Goal: Find specific page/section: Find specific page/section

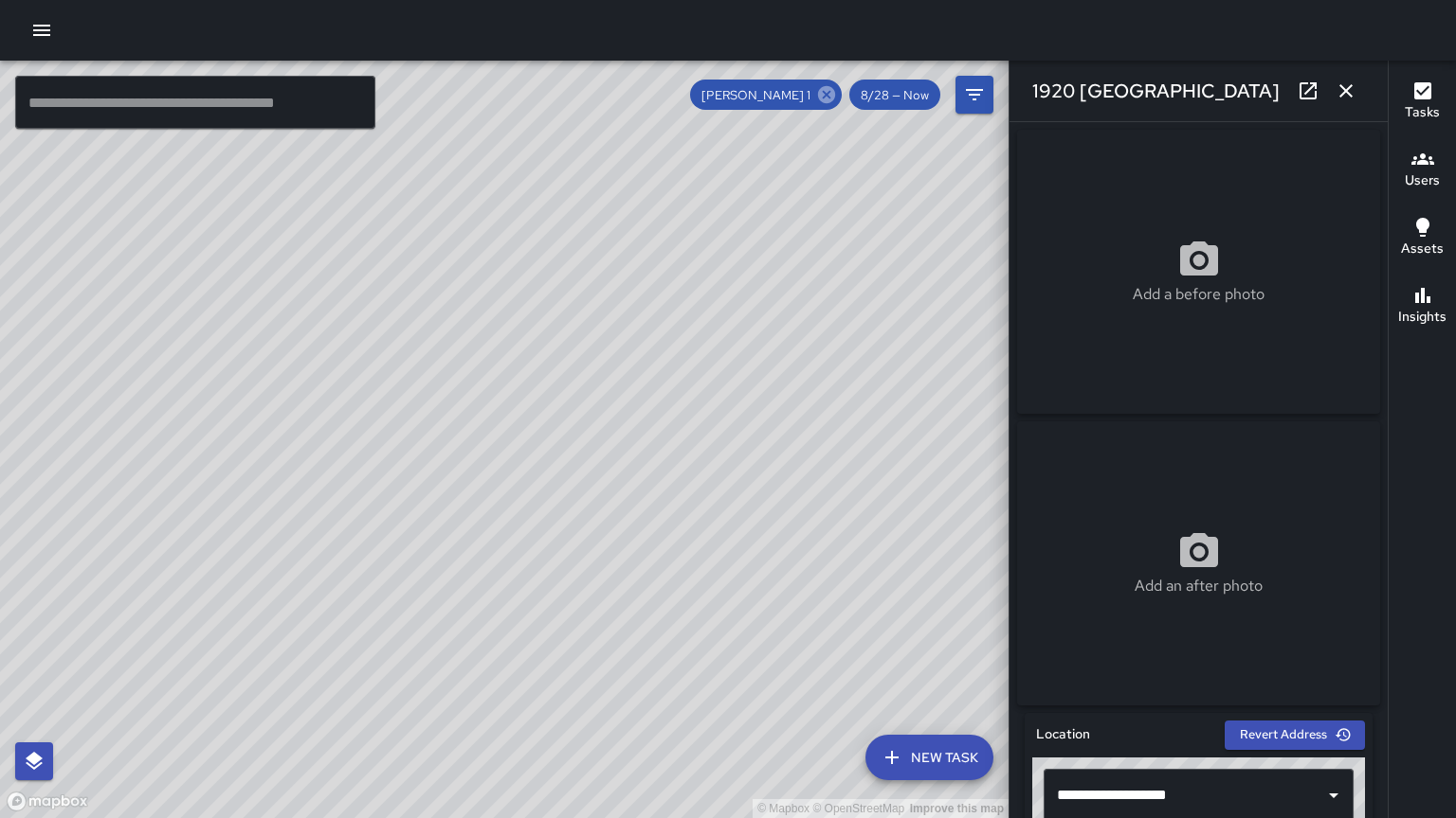
click at [824, 93] on icon at bounding box center [825, 94] width 17 height 17
click at [129, 110] on input "text" at bounding box center [195, 102] width 360 height 53
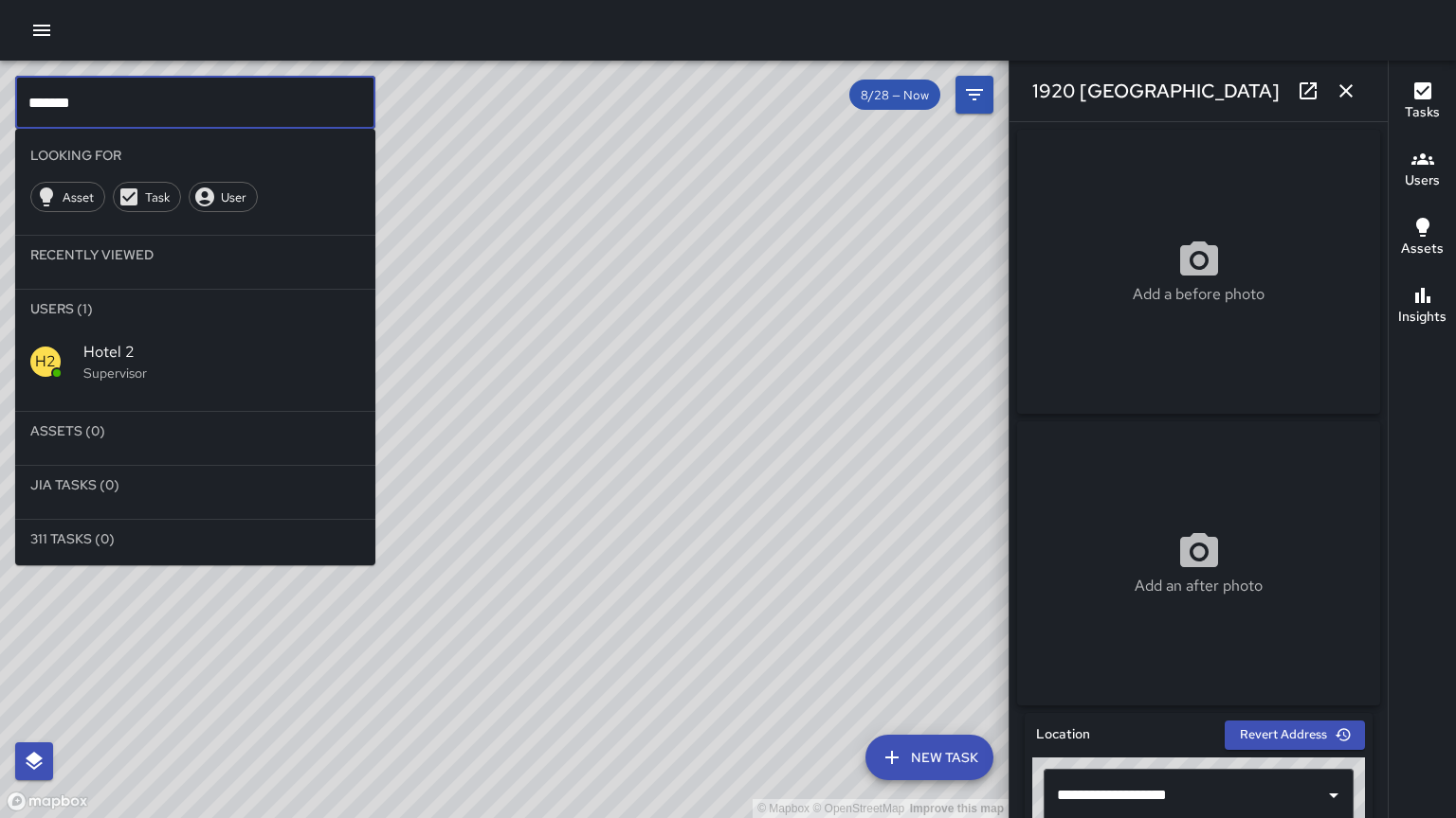
click at [110, 369] on p "Supervisor" at bounding box center [221, 373] width 277 height 19
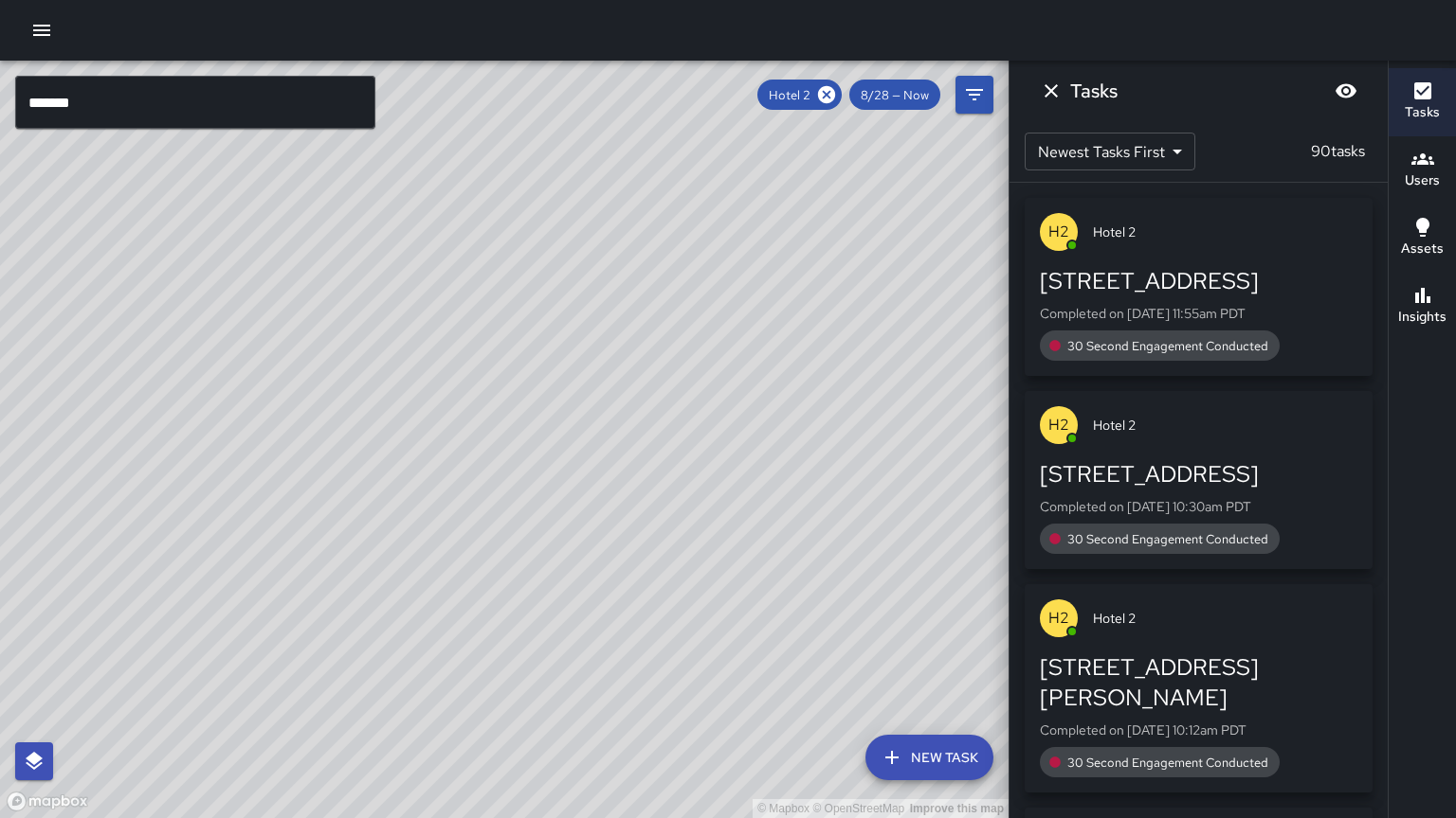
drag, startPoint x: 651, startPoint y: 552, endPoint x: 698, endPoint y: 353, distance: 204.5
click at [698, 353] on div "© Mapbox © OpenStreetMap Improve this map" at bounding box center [504, 439] width 1008 height 758
drag, startPoint x: 576, startPoint y: 523, endPoint x: 533, endPoint y: 483, distance: 58.7
click at [822, 91] on icon at bounding box center [826, 94] width 21 height 21
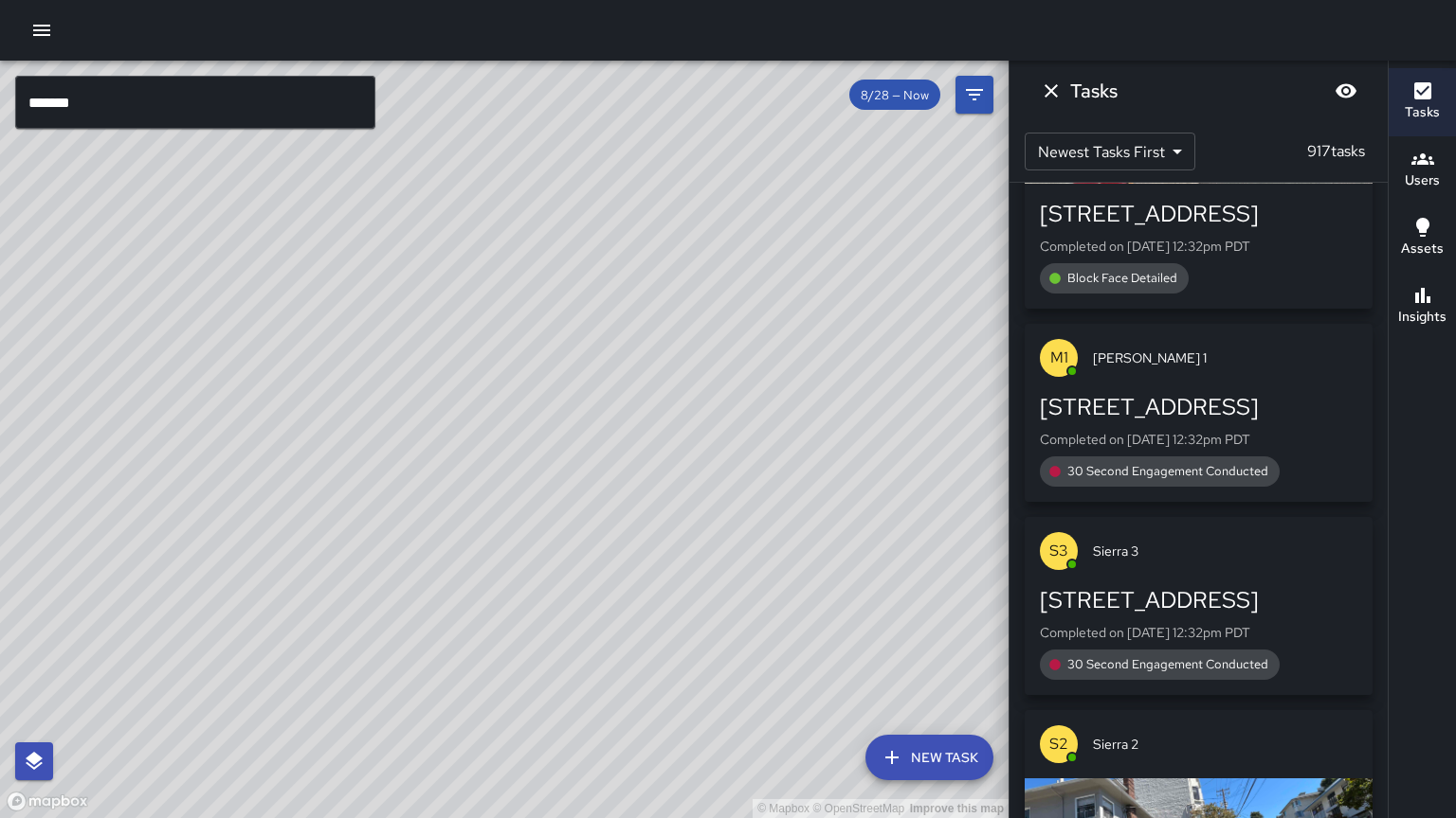
scroll to position [4748, 0]
click at [1052, 89] on icon "Dismiss" at bounding box center [1050, 91] width 23 height 23
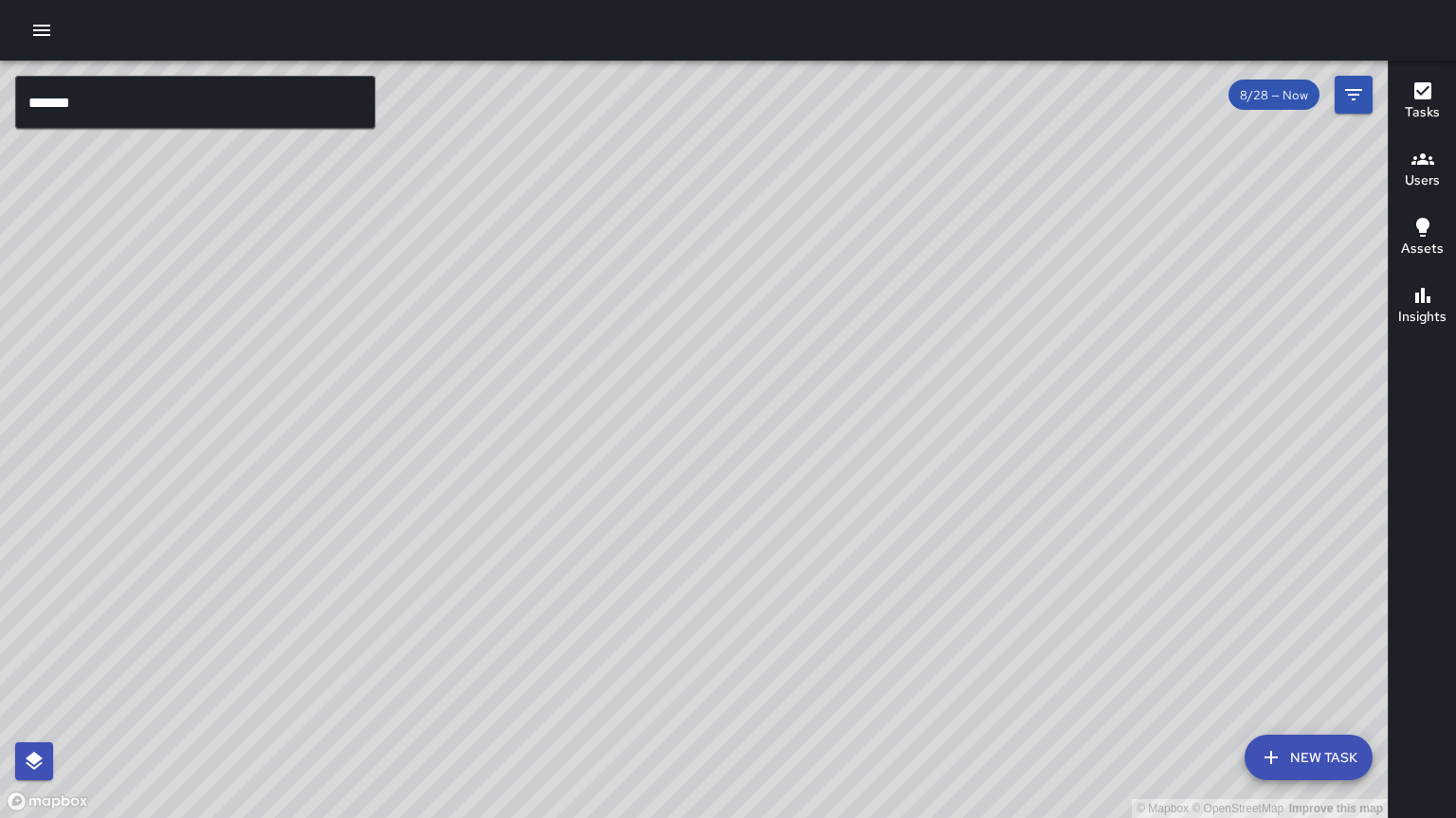
click at [267, 706] on div "© Mapbox © OpenStreetMap Improve this map" at bounding box center [694, 439] width 1388 height 758
click at [91, 111] on input "*******" at bounding box center [195, 102] width 360 height 53
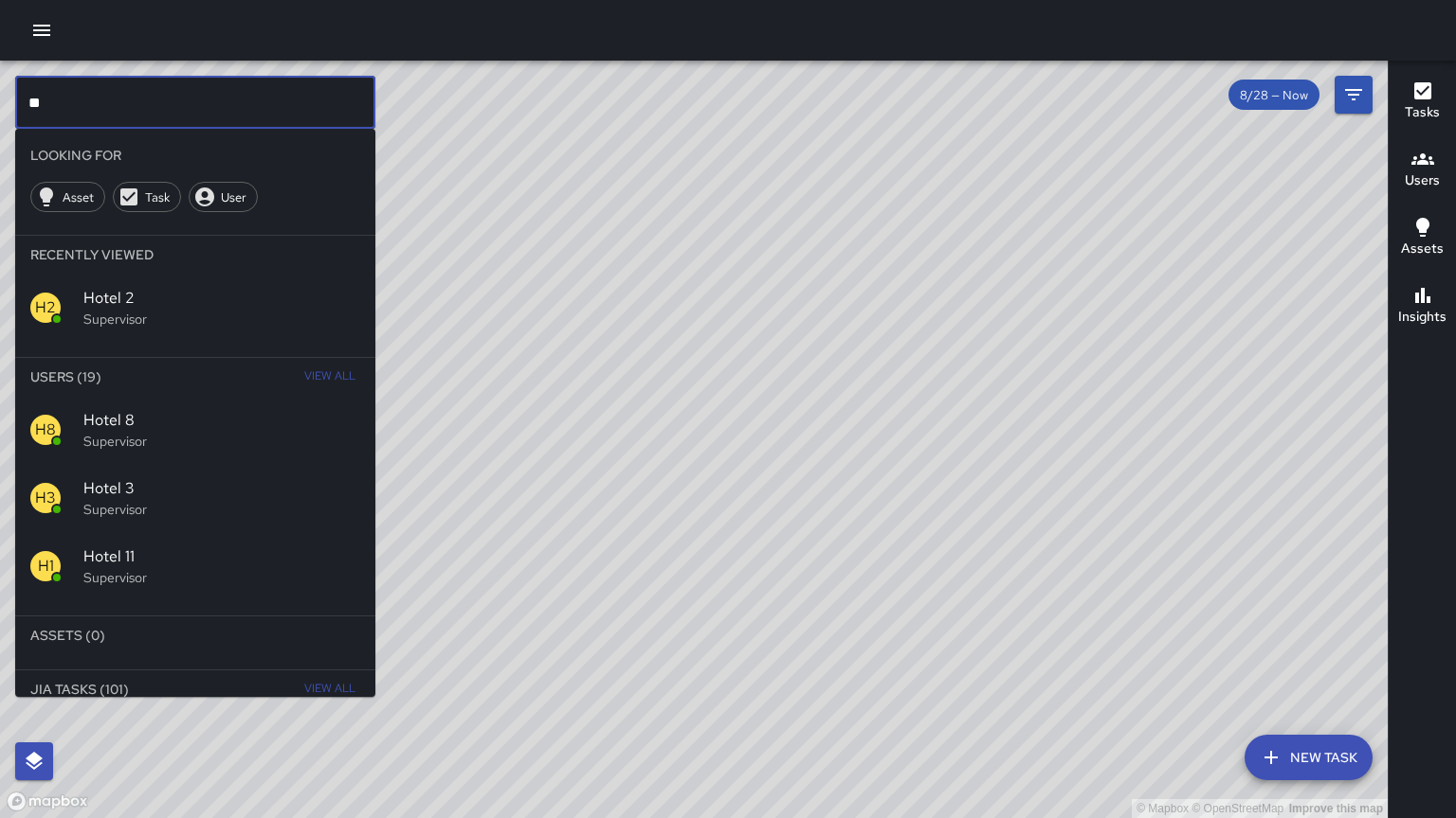
type input "*"
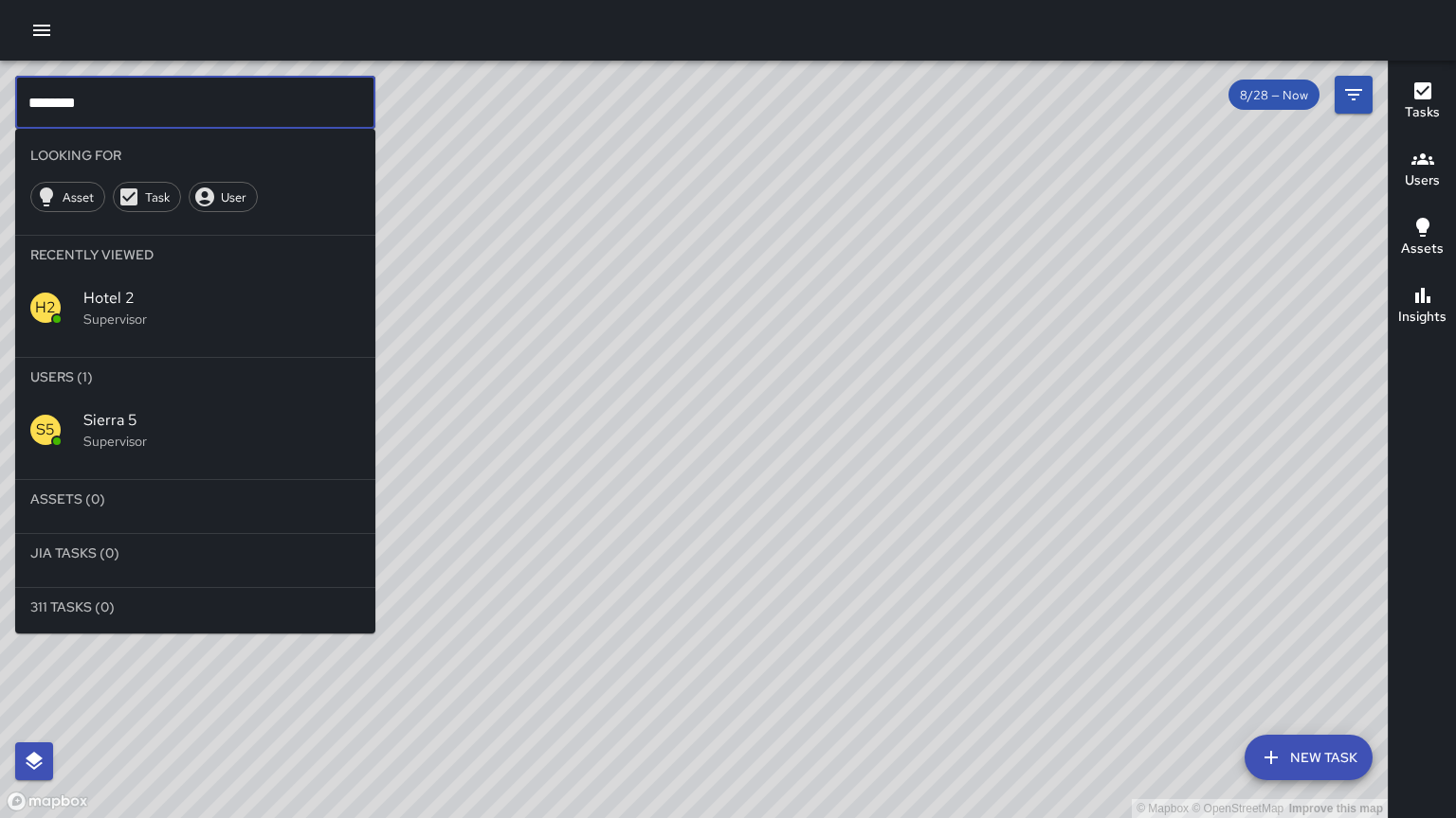
type input "********"
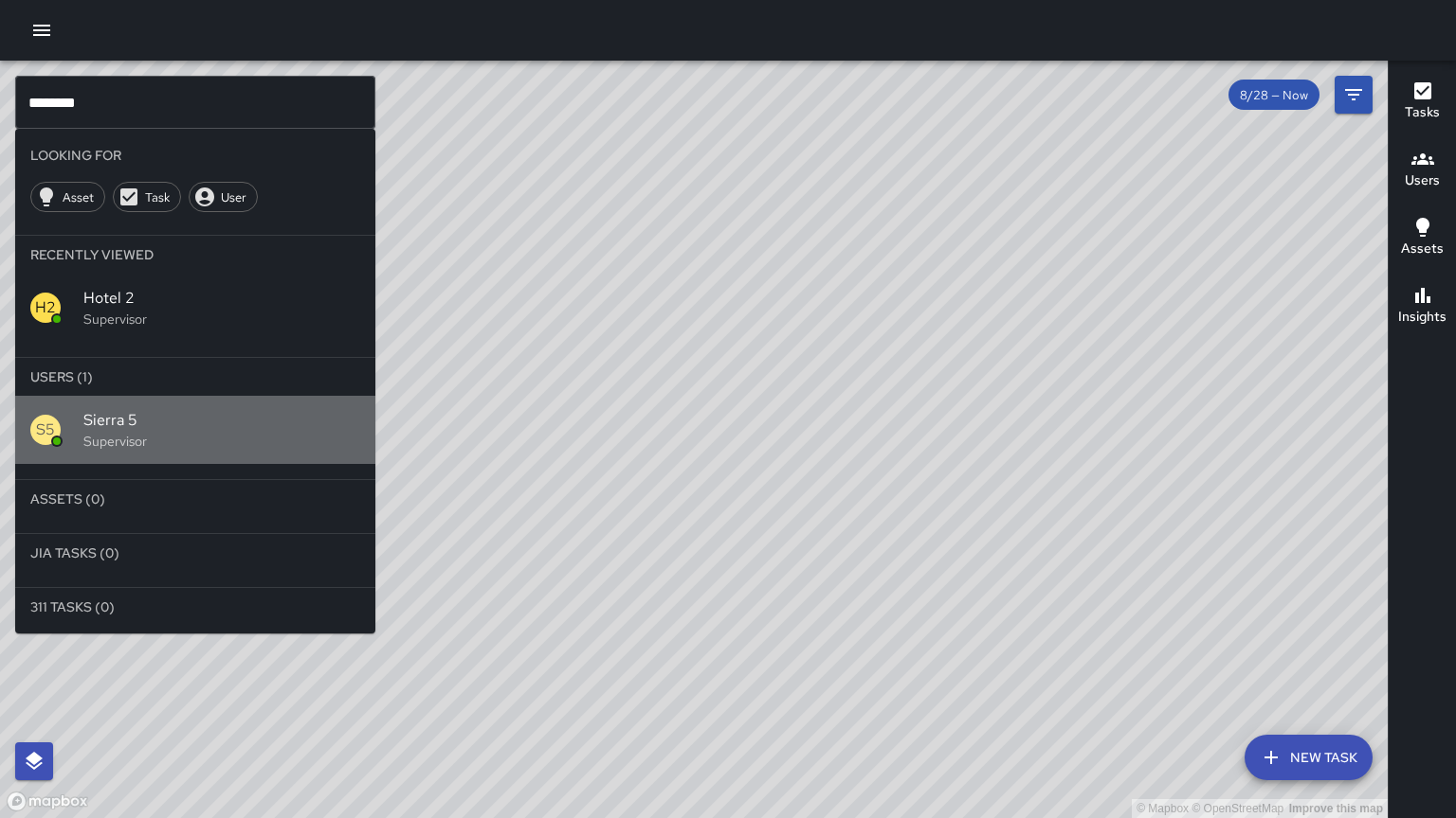
click at [83, 427] on span "Sierra 5" at bounding box center [221, 420] width 277 height 23
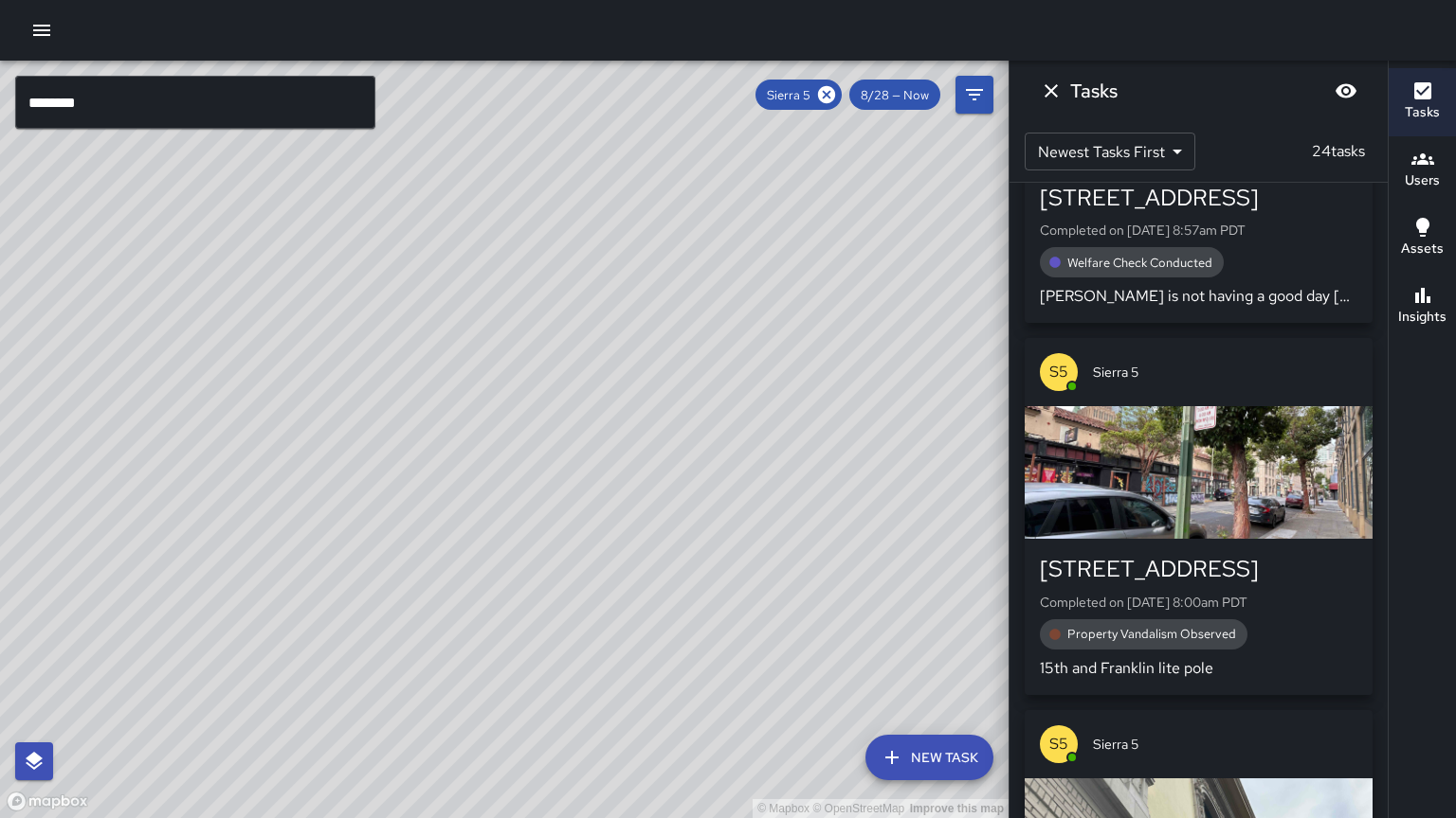
click at [838, 95] on div "Sierra 5" at bounding box center [798, 95] width 86 height 30
click at [834, 95] on icon at bounding box center [825, 94] width 17 height 17
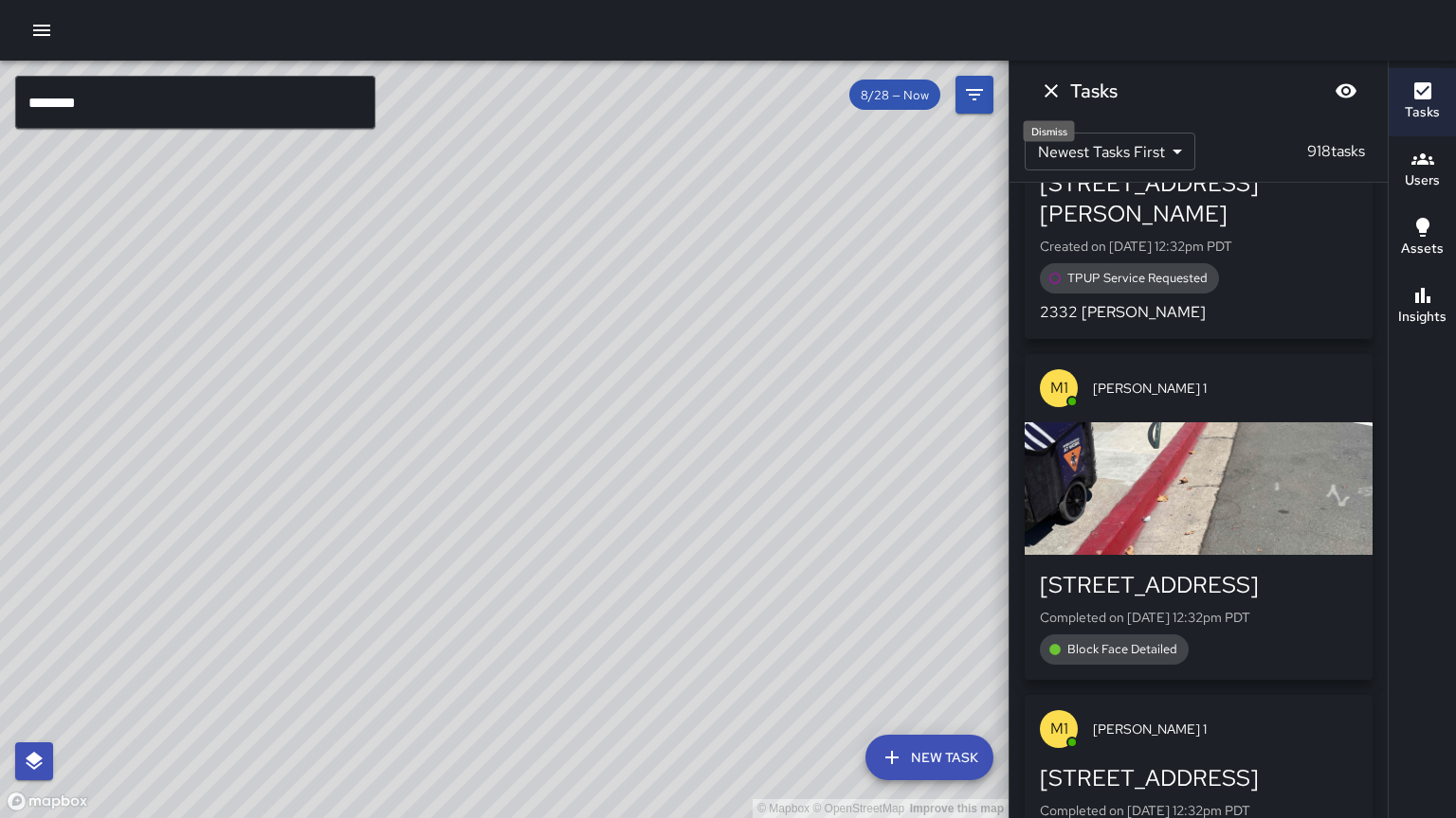
click at [1040, 92] on icon "Dismiss" at bounding box center [1050, 91] width 23 height 23
